Goal: Information Seeking & Learning: Find specific fact

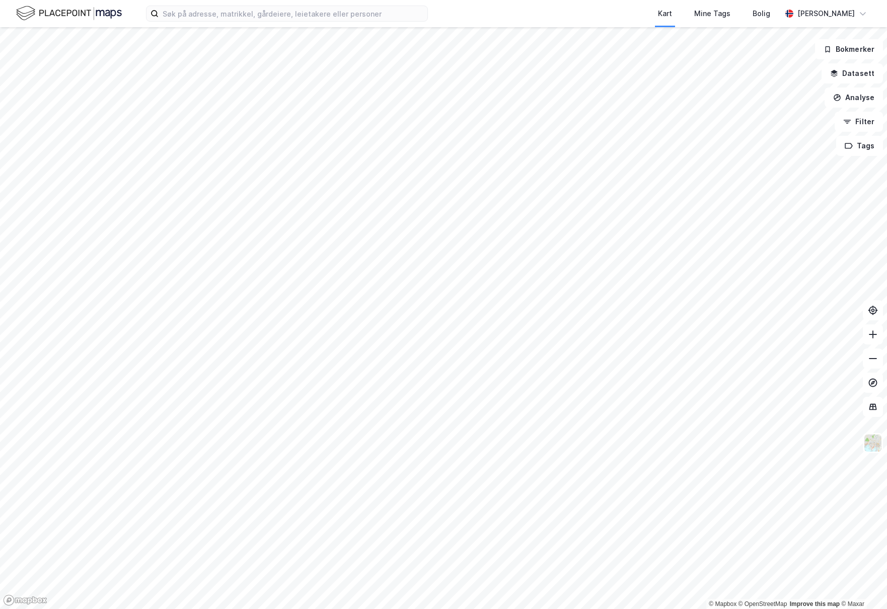
click at [252, 22] on div "Kart Mine Tags Bolig [PERSON_NAME]" at bounding box center [443, 13] width 887 height 27
click at [253, 18] on input at bounding box center [292, 13] width 269 height 15
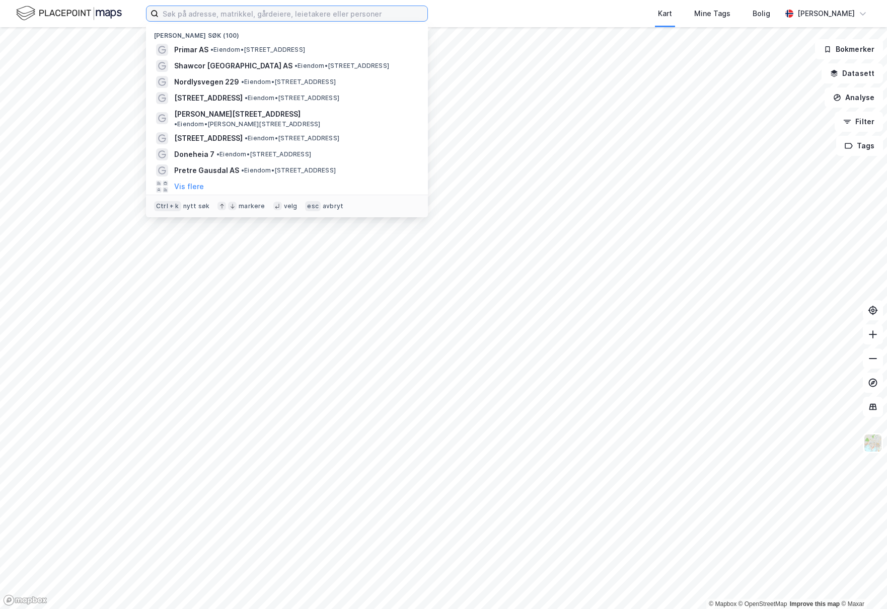
paste input "[STREET_ADDRESS]"
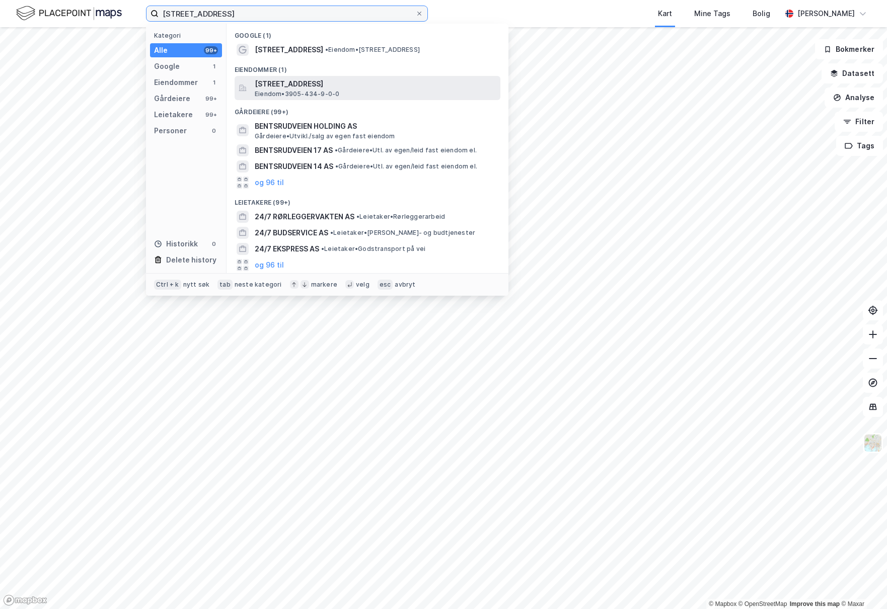
type input "[STREET_ADDRESS]"
click at [311, 87] on span "[STREET_ADDRESS]" at bounding box center [376, 84] width 242 height 12
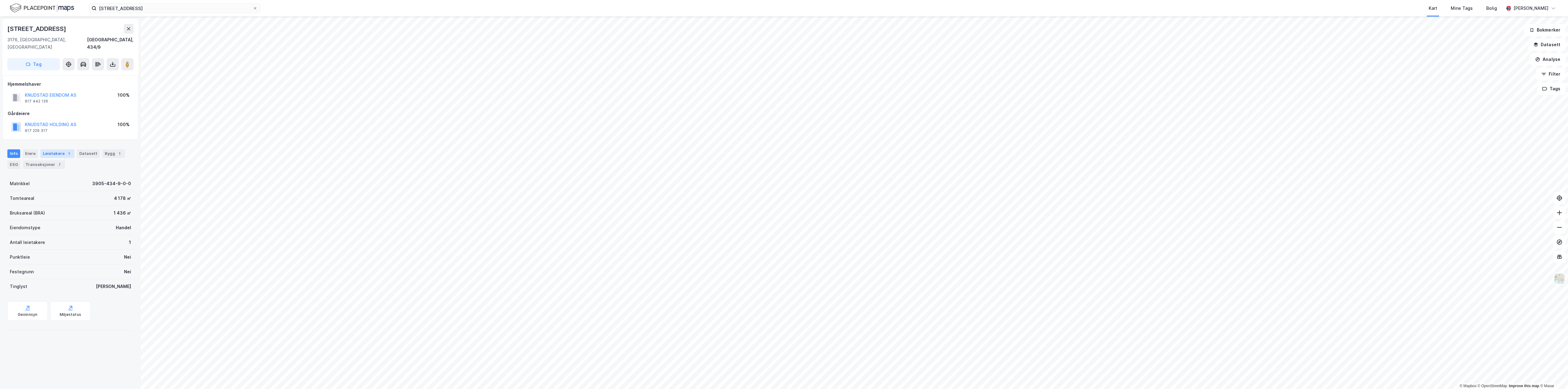
click at [53, 150] on div "Leietakere 1" at bounding box center [57, 154] width 34 height 9
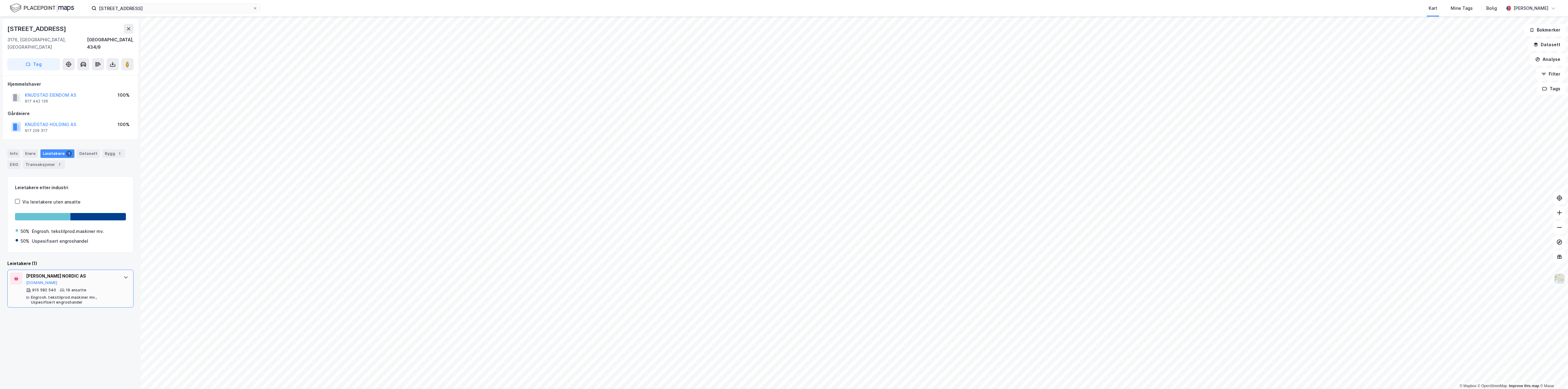
click at [71, 273] on div "[PERSON_NAME] NORDIC AS" at bounding box center [72, 276] width 91 height 7
click at [43, 273] on div "[PERSON_NAME] NORDIC AS" at bounding box center [72, 276] width 91 height 7
click at [33, 281] on button "[DOMAIN_NAME]" at bounding box center [42, 283] width 32 height 5
